Goal: Information Seeking & Learning: Learn about a topic

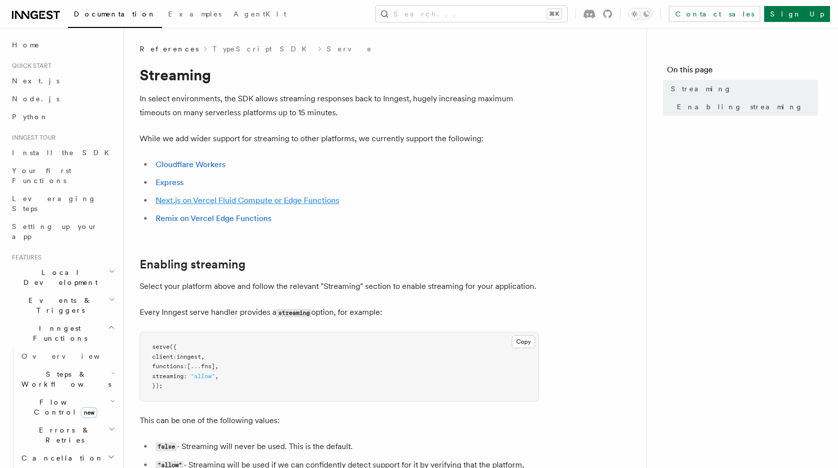
click at [326, 199] on link "Next.js on Vercel Fluid Compute or Edge Functions" at bounding box center [248, 200] width 184 height 9
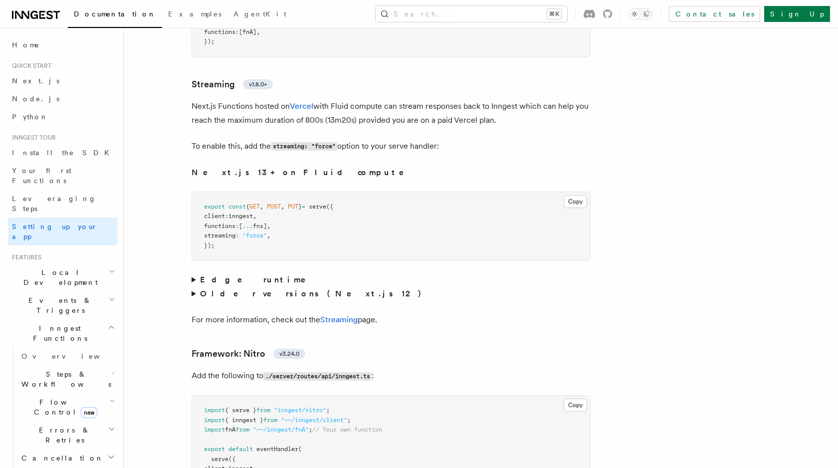
scroll to position [6320, 0]
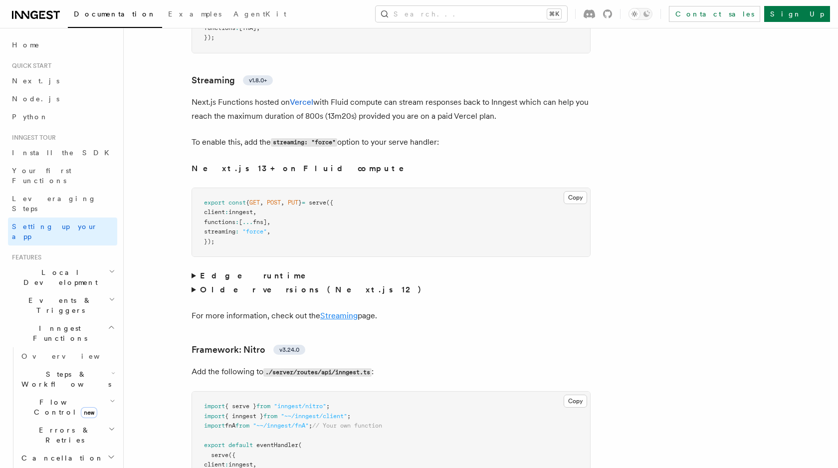
click at [346, 311] on link "Streaming" at bounding box center [338, 315] width 37 height 9
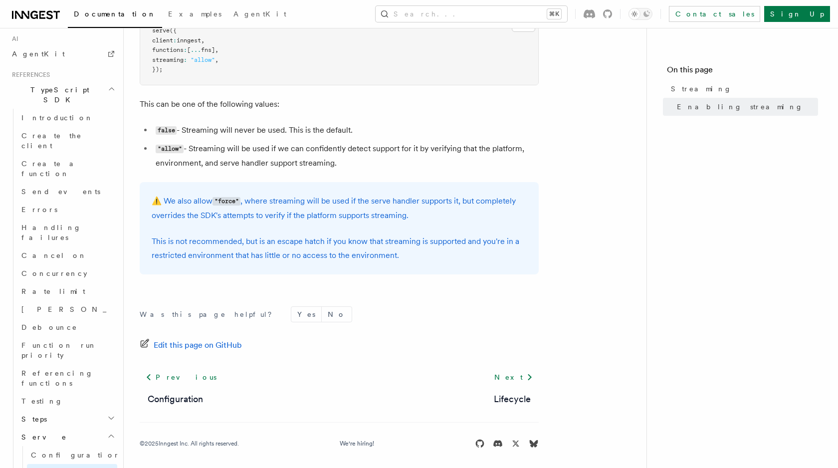
scroll to position [639, 0]
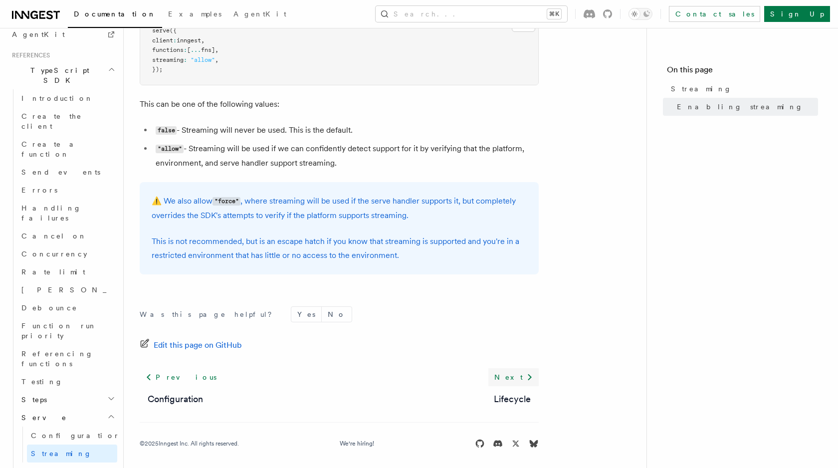
click at [506, 380] on link "Next" at bounding box center [513, 377] width 50 height 18
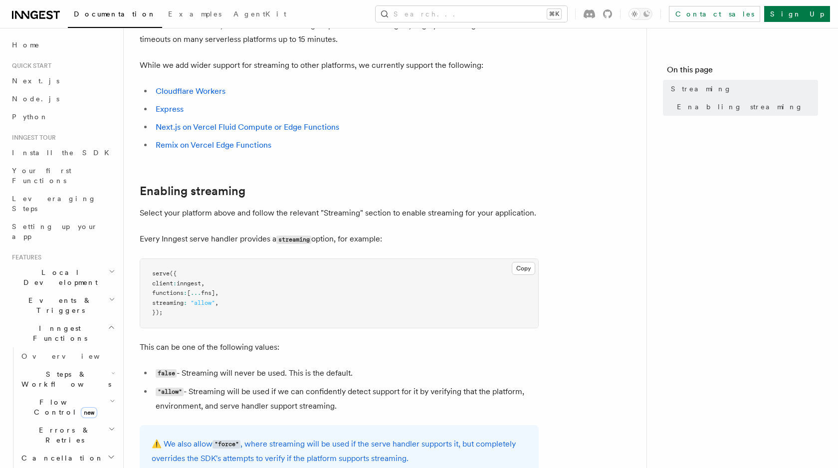
scroll to position [73, 0]
click at [310, 125] on link "Next.js on Vercel Fluid Compute or Edge Functions" at bounding box center [248, 127] width 184 height 9
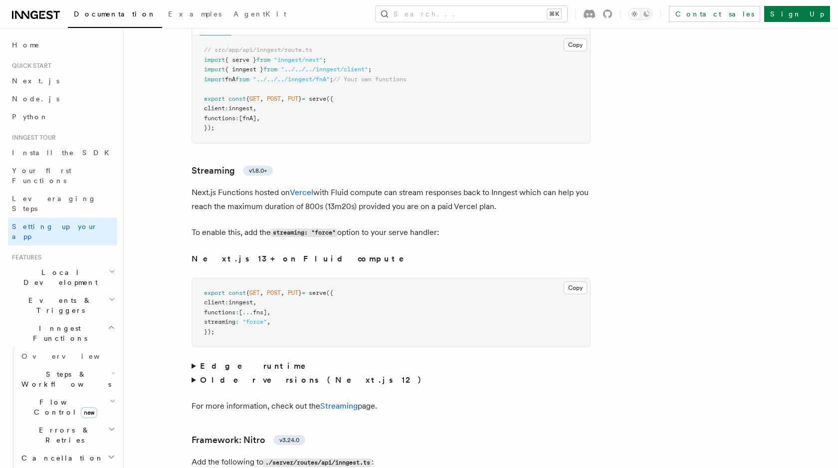
scroll to position [6239, 0]
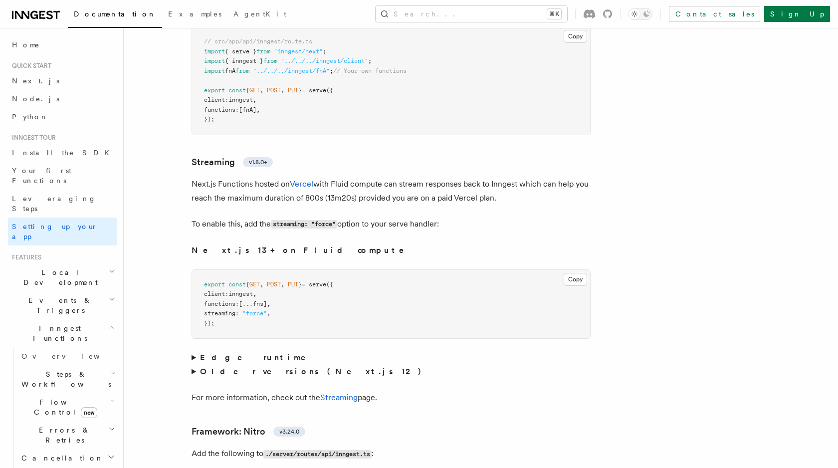
click at [343, 391] on p "For more information, check out the Streaming page." at bounding box center [391, 398] width 399 height 14
click at [342, 393] on link "Streaming" at bounding box center [338, 397] width 37 height 9
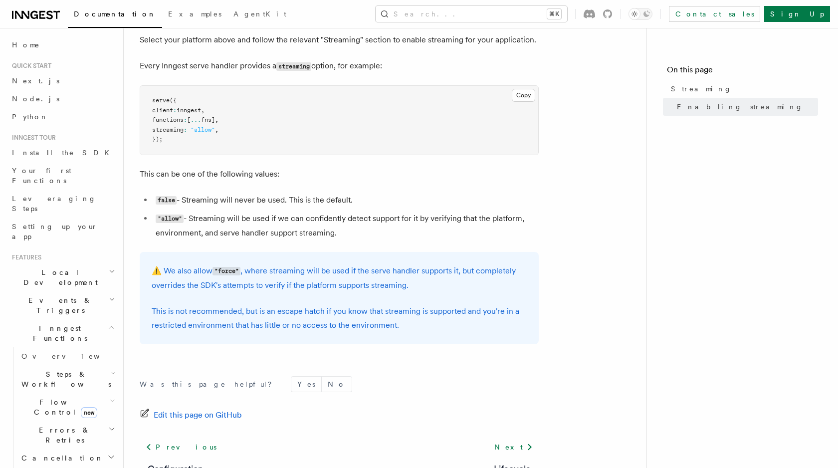
scroll to position [243, 0]
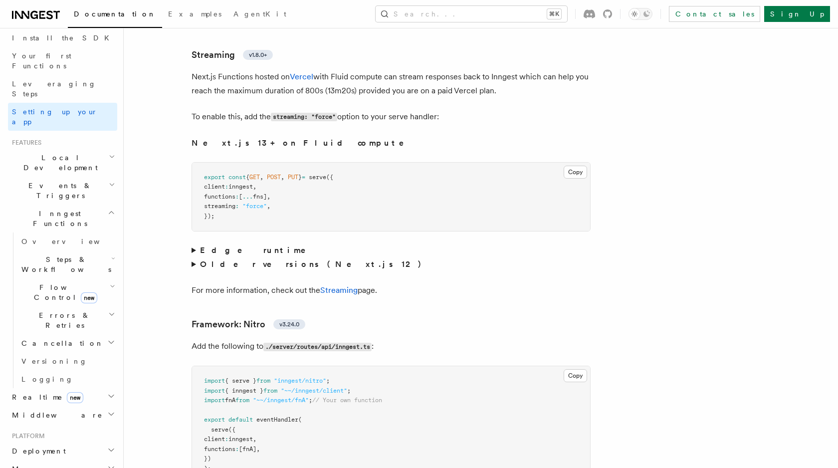
scroll to position [119, 0]
click at [89, 384] on h2 "Realtime new" at bounding box center [62, 393] width 109 height 18
click at [77, 402] on link "Overview" at bounding box center [67, 411] width 100 height 18
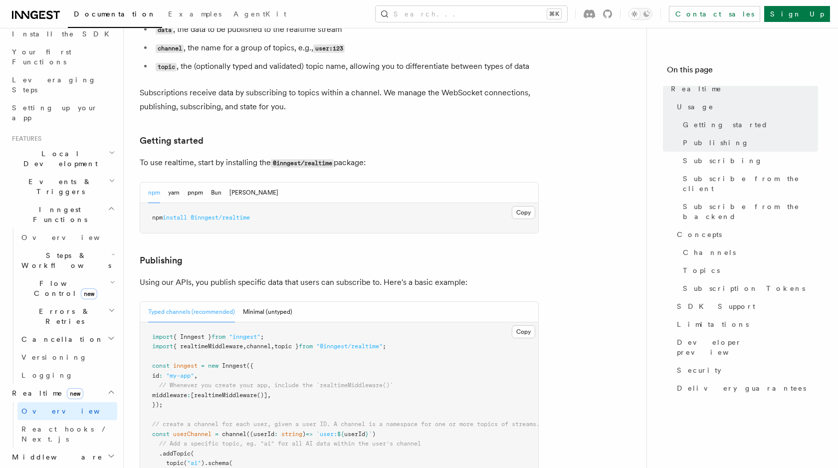
scroll to position [415, 0]
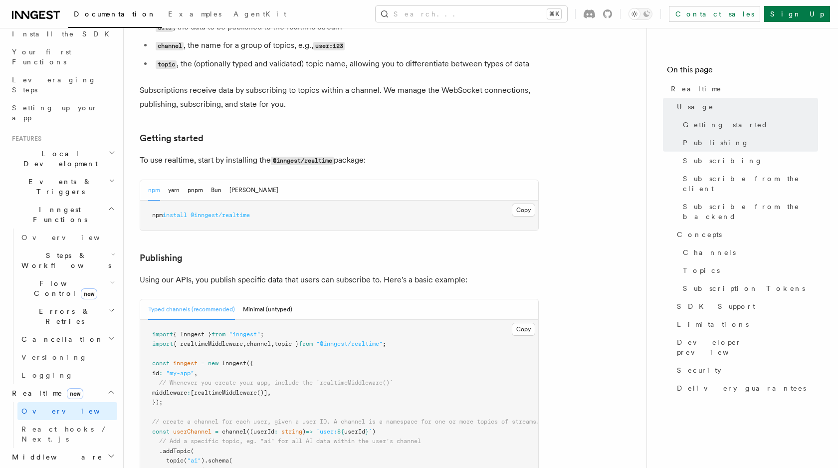
click at [354, 273] on p "Using our APIs, you publish specific data that users can subscribe to. Here's a…" at bounding box center [339, 280] width 399 height 14
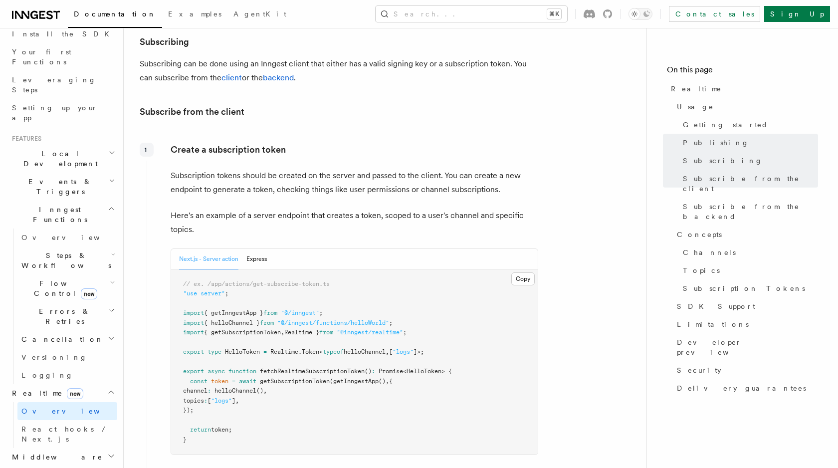
scroll to position [1131, 0]
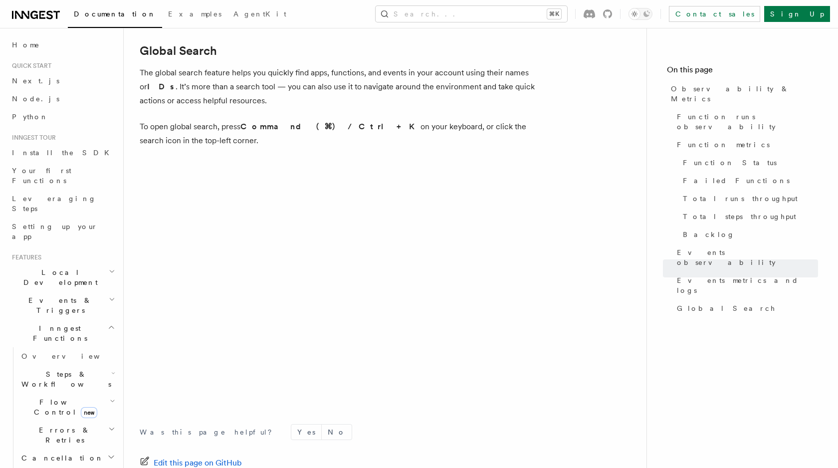
scroll to position [3289, 0]
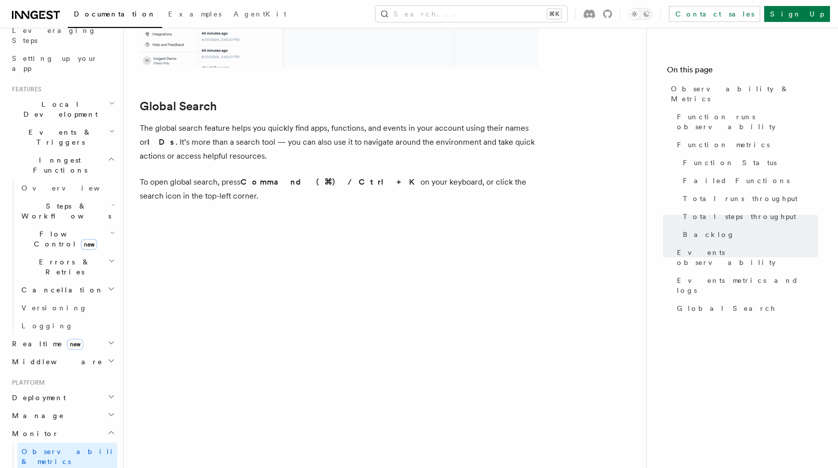
scroll to position [3289, 0]
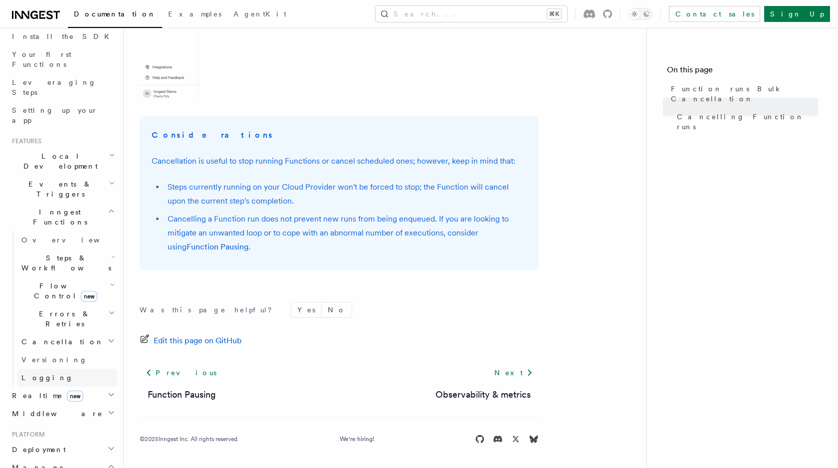
scroll to position [117, 0]
click at [81, 290] on span "new" at bounding box center [89, 295] width 16 height 11
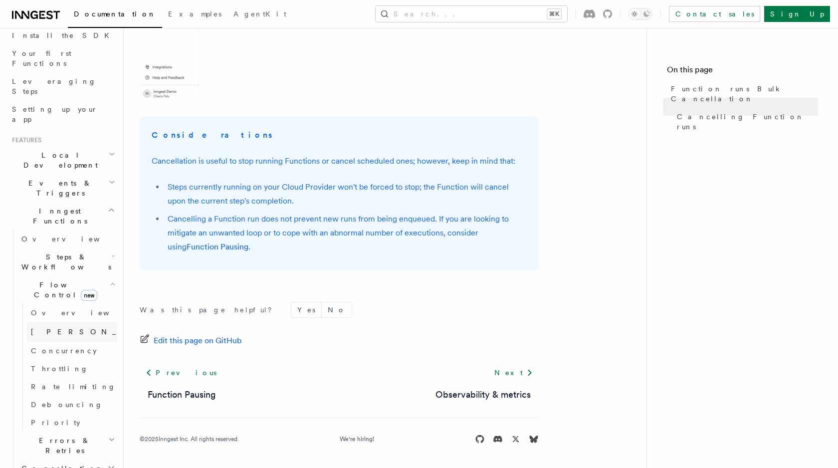
click at [81, 322] on link "[PERSON_NAME] new" at bounding box center [72, 332] width 90 height 20
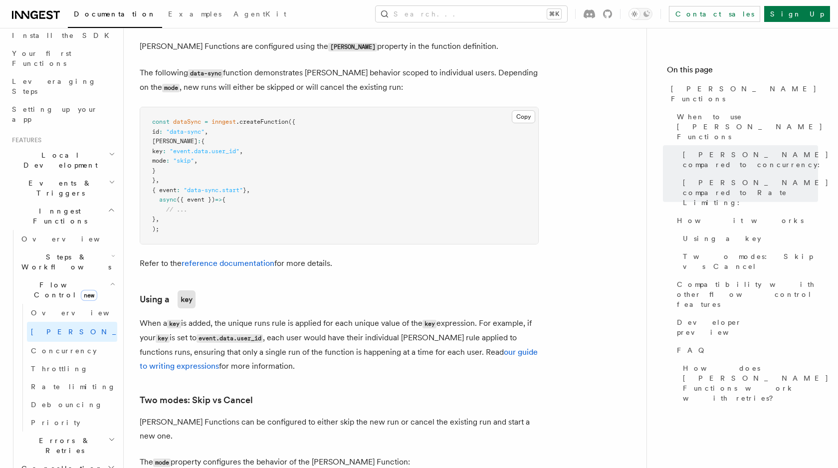
scroll to position [823, 0]
